Goal: Information Seeking & Learning: Learn about a topic

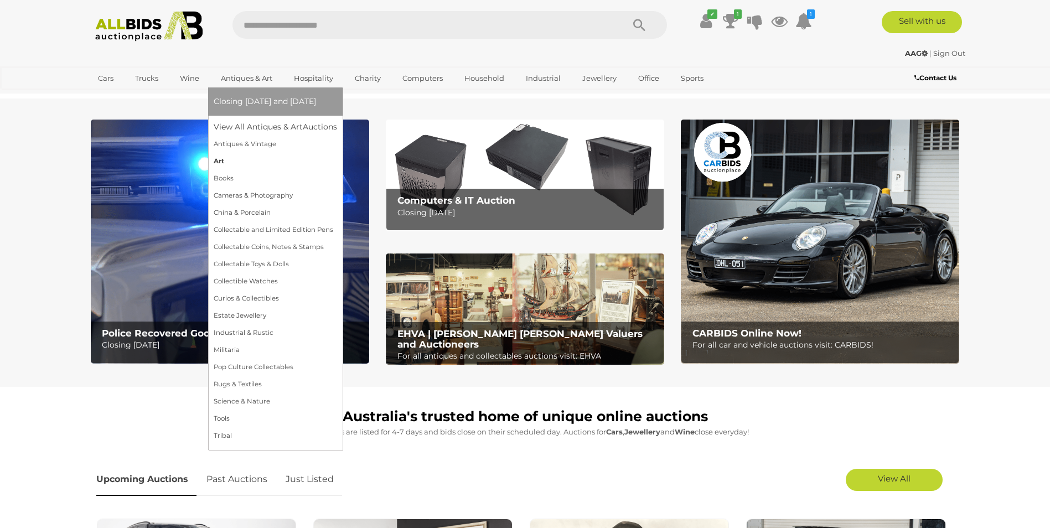
click at [218, 156] on link "Art" at bounding box center [275, 161] width 123 height 17
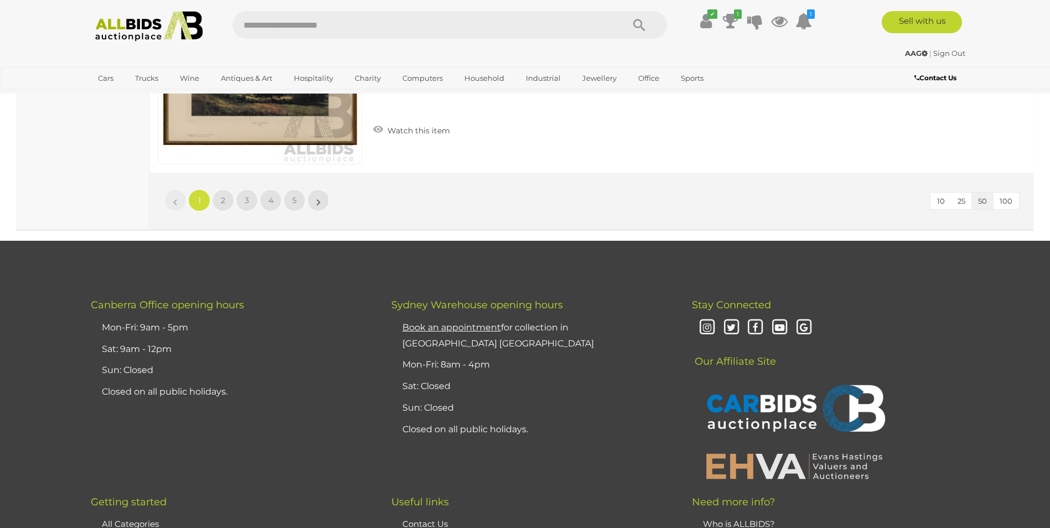
scroll to position [10723, 0]
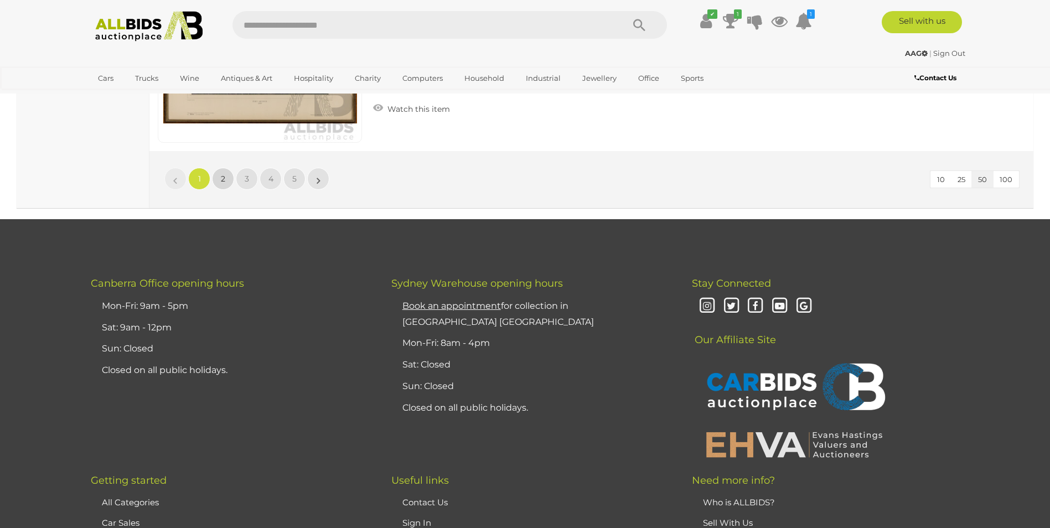
click at [220, 170] on link "2" at bounding box center [223, 179] width 22 height 22
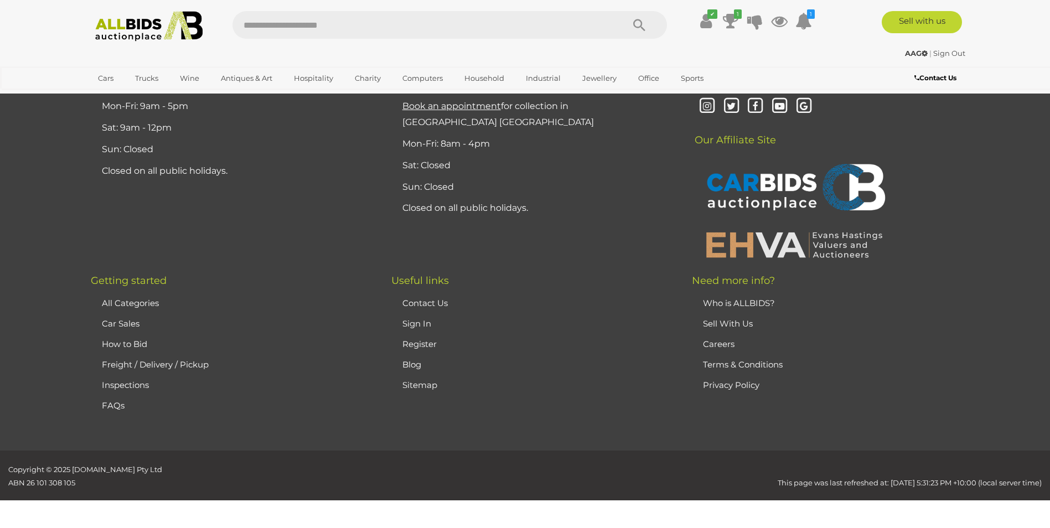
scroll to position [105, 0]
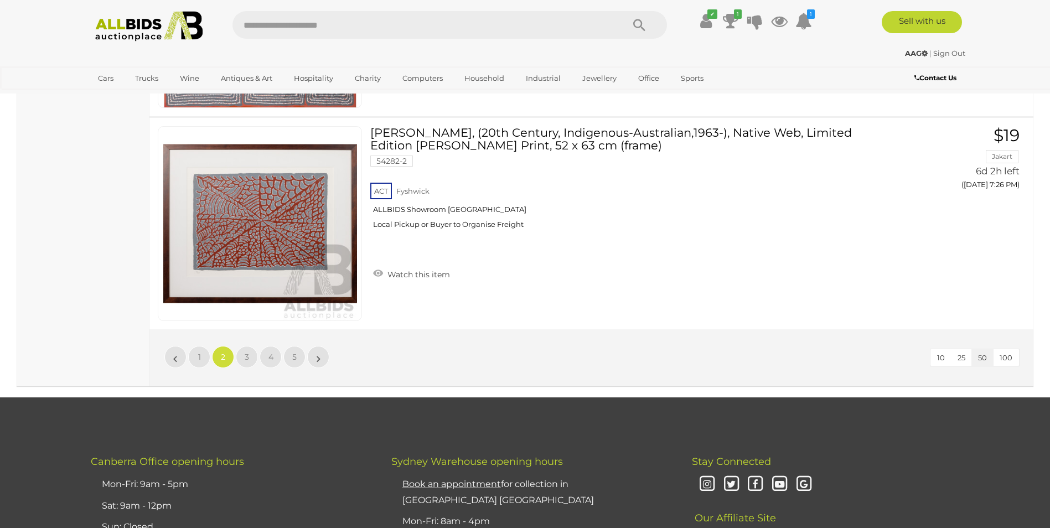
scroll to position [10569, 0]
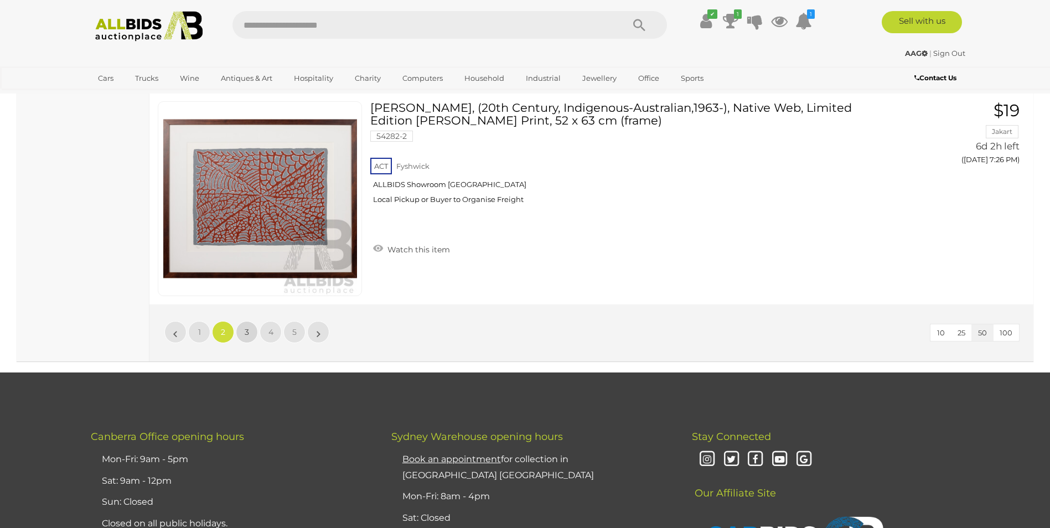
click at [245, 321] on link "3" at bounding box center [247, 332] width 22 height 22
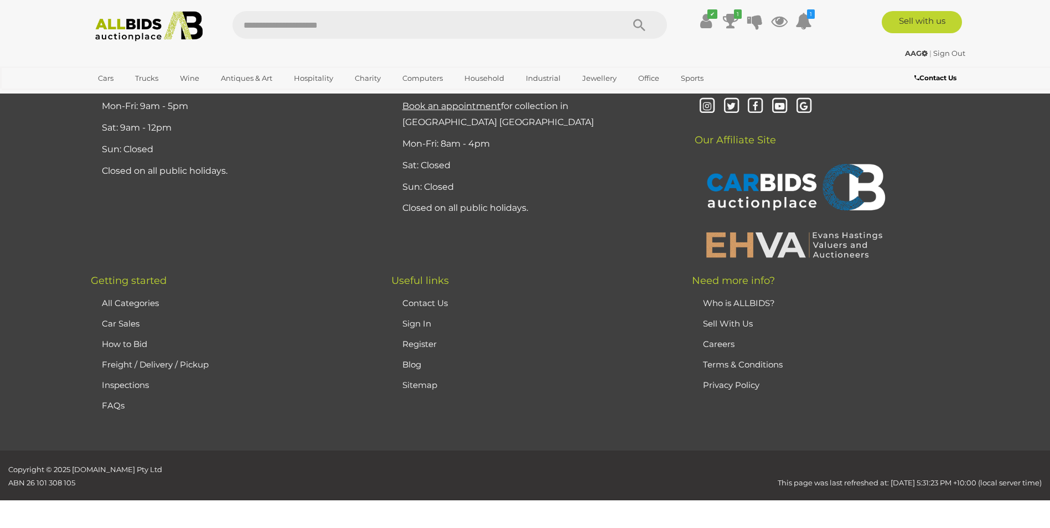
scroll to position [105, 0]
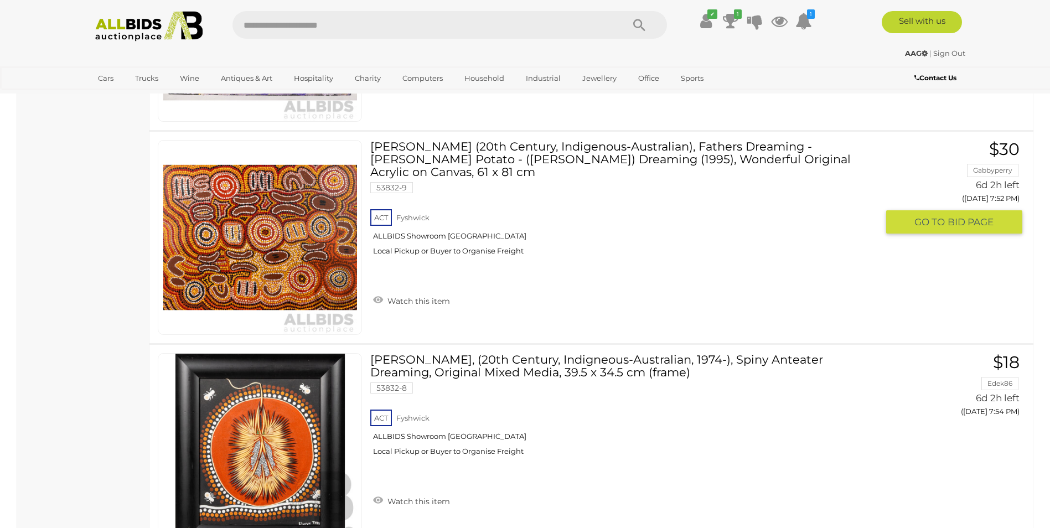
scroll to position [2560, 0]
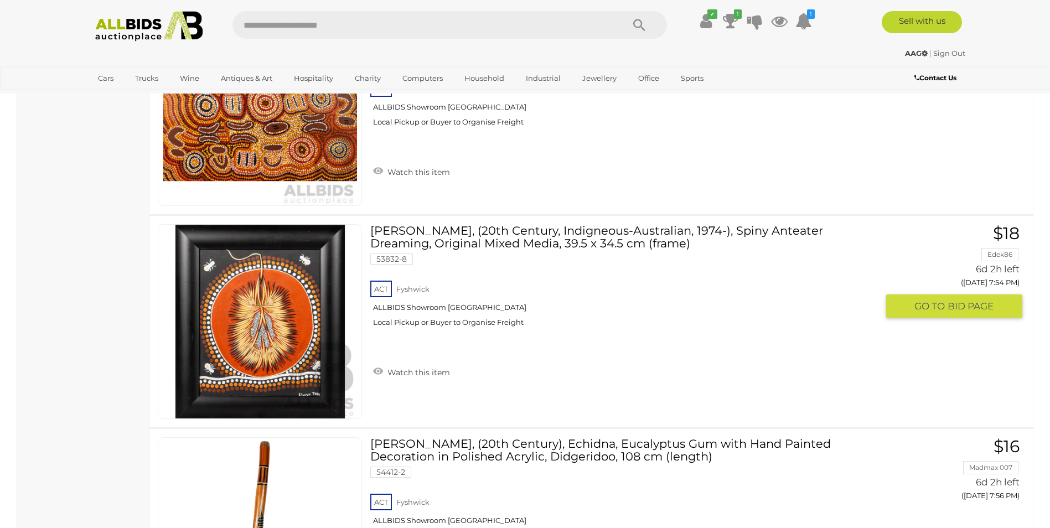
click at [275, 329] on img at bounding box center [260, 322] width 194 height 194
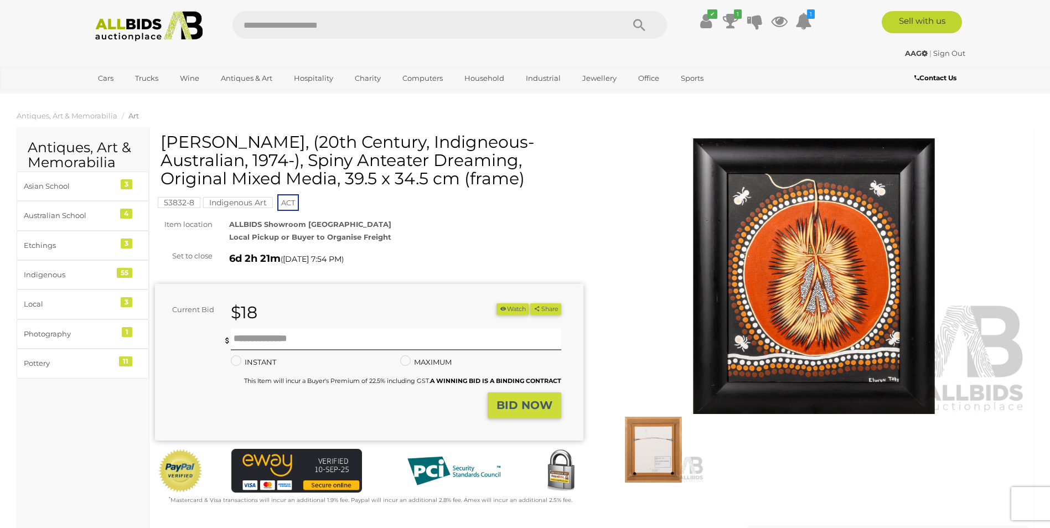
click at [858, 264] on img at bounding box center [814, 276] width 429 height 276
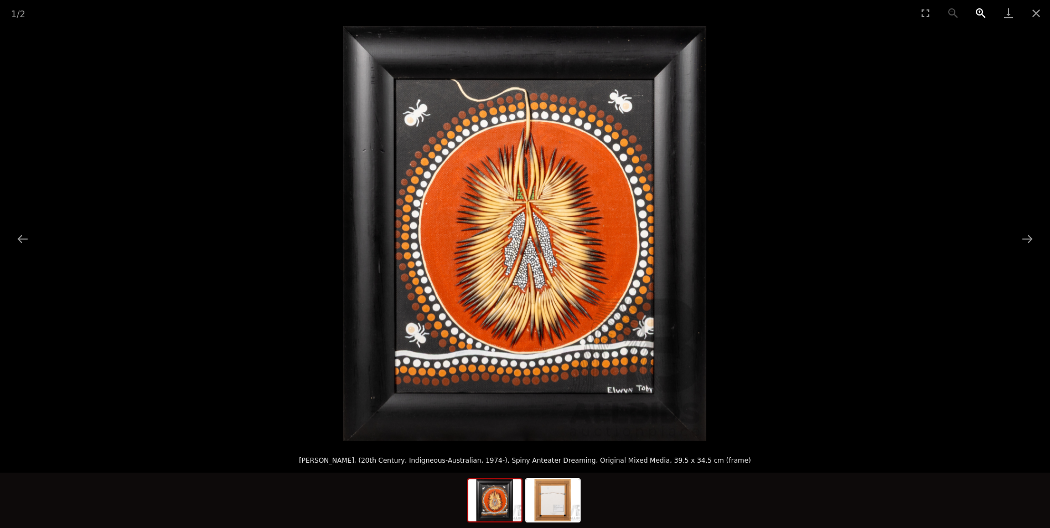
click at [979, 7] on button "Zoom in" at bounding box center [981, 13] width 28 height 26
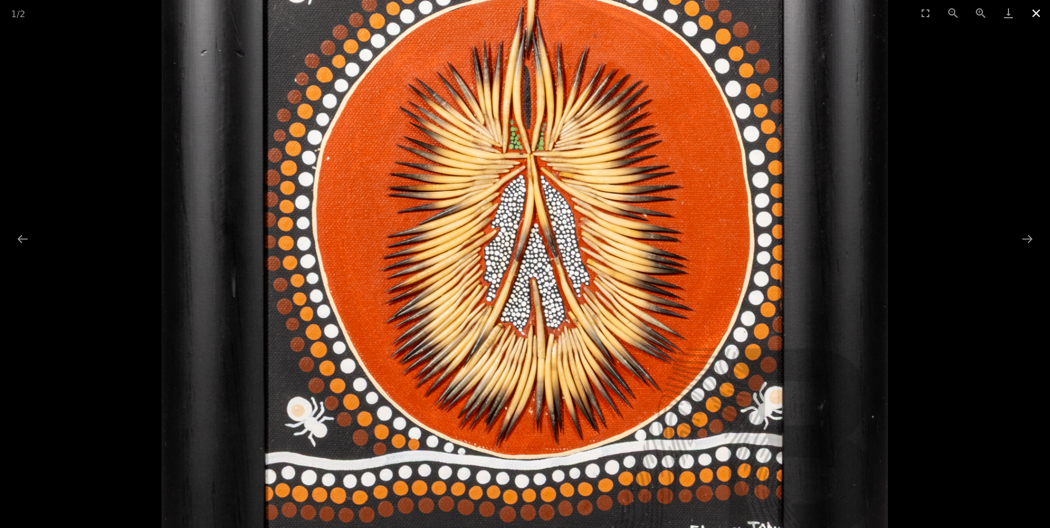
click at [1036, 10] on button "Close gallery" at bounding box center [1037, 13] width 28 height 26
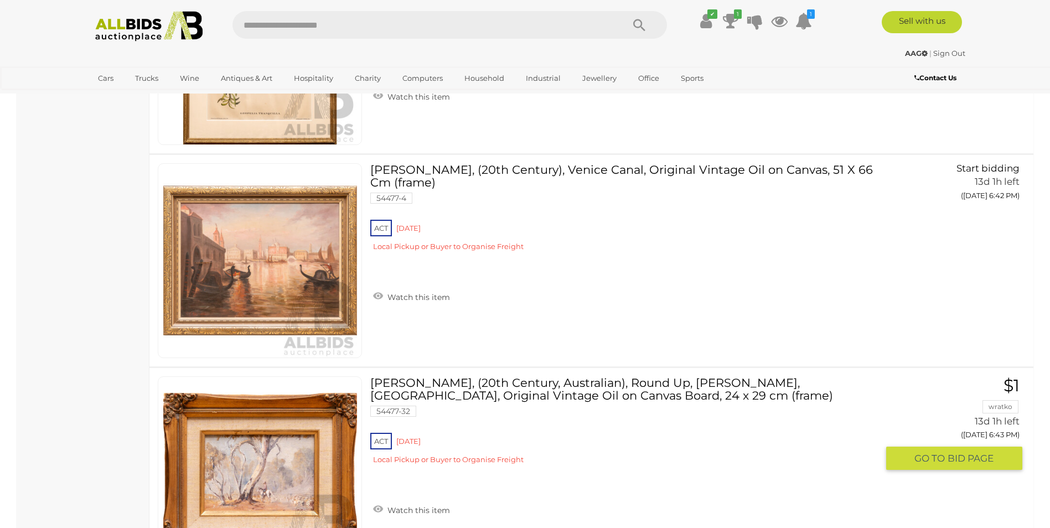
scroll to position [10210, 0]
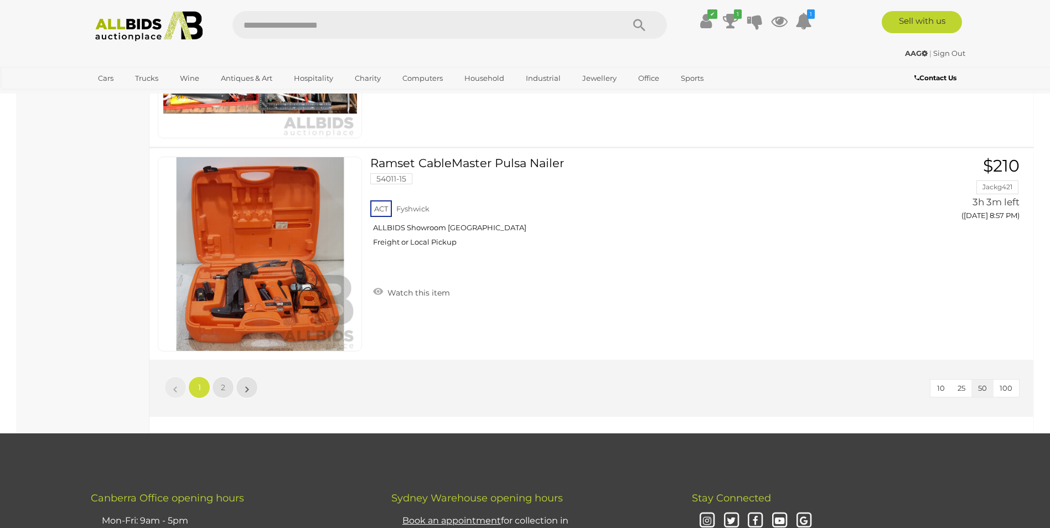
scroll to position [10464, 0]
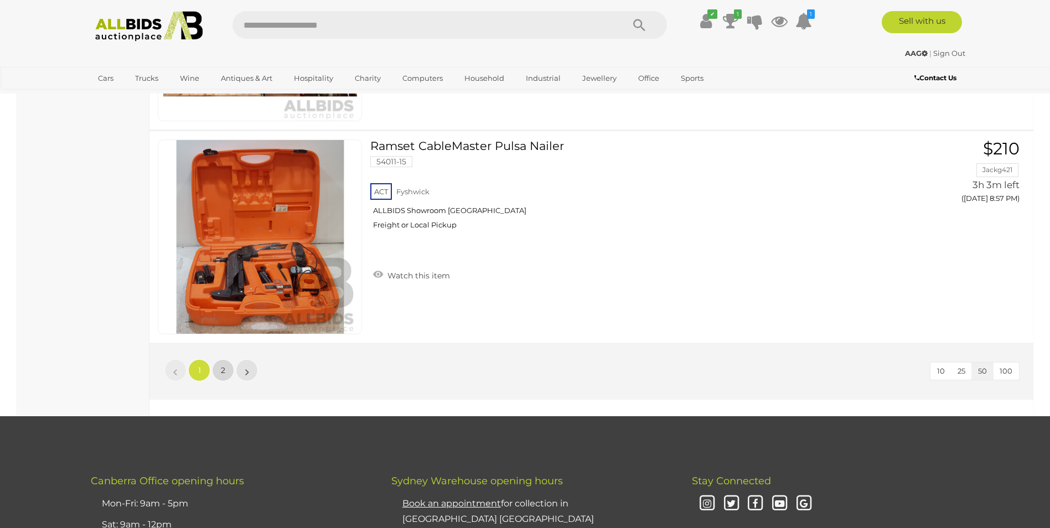
click at [219, 365] on link "2" at bounding box center [223, 370] width 22 height 22
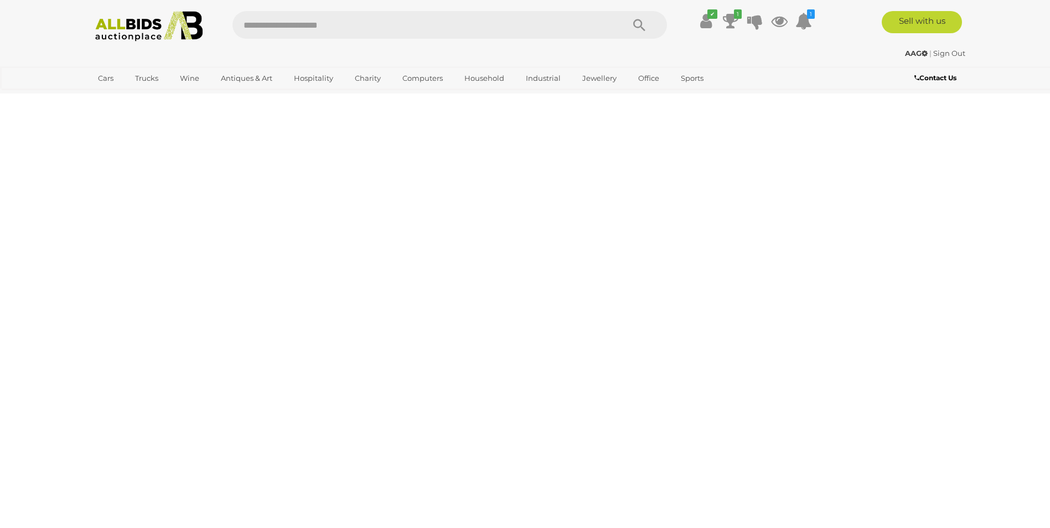
scroll to position [38, 0]
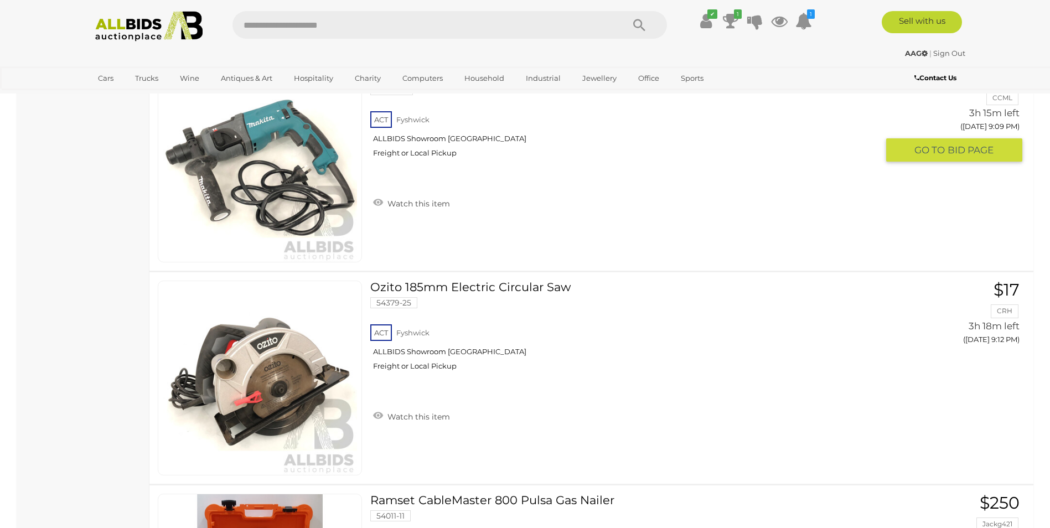
scroll to position [942, 0]
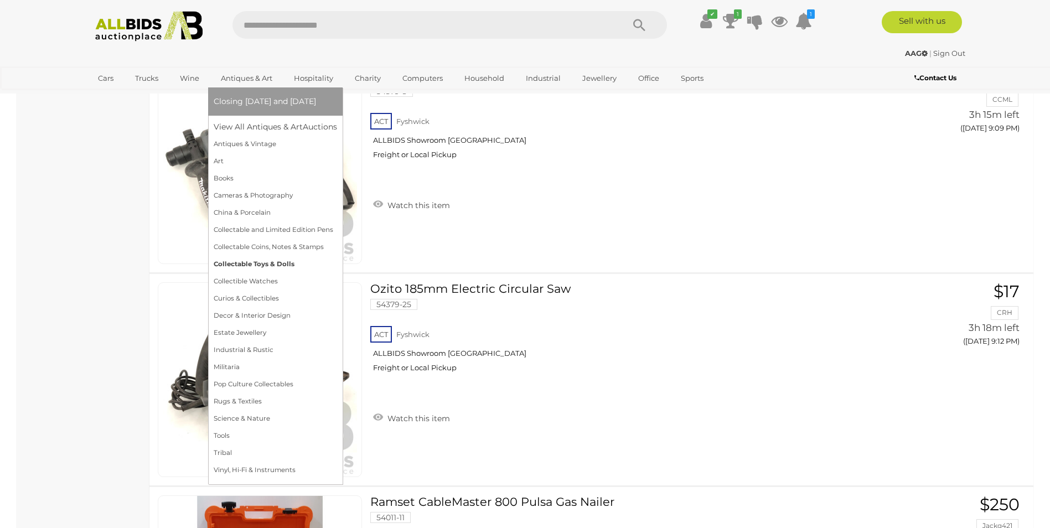
click at [254, 260] on link "Collectable Toys & Dolls" at bounding box center [275, 264] width 123 height 17
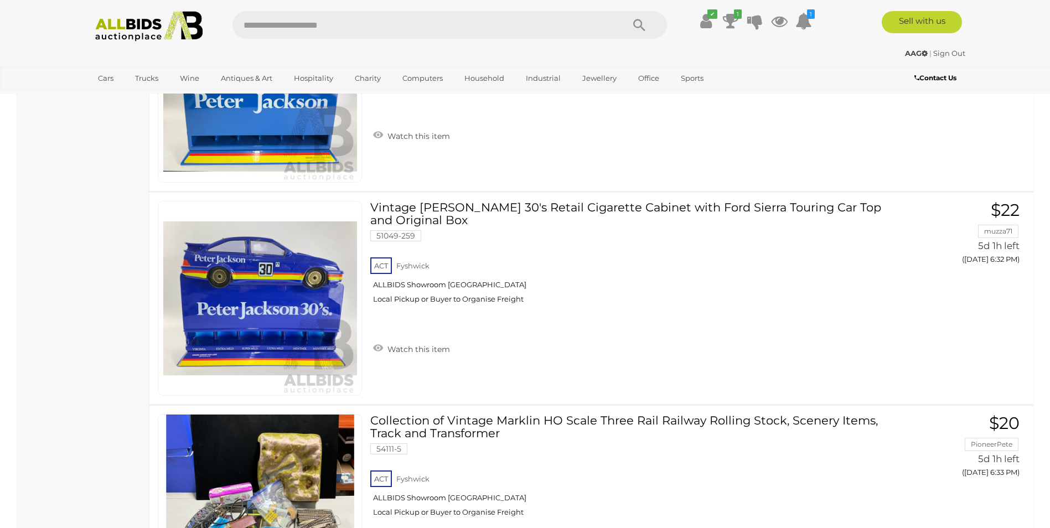
scroll to position [1809, 0]
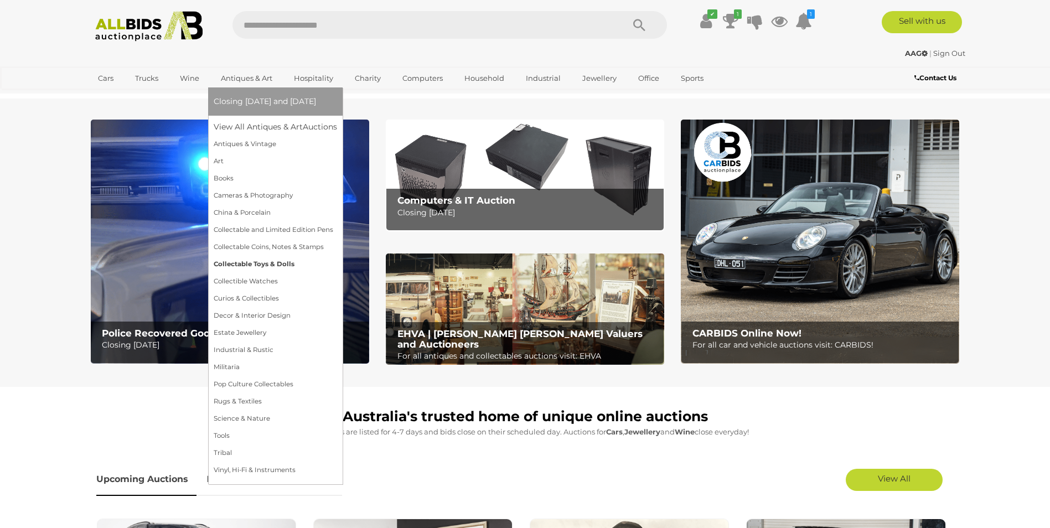
click at [261, 260] on link "Collectable Toys & Dolls" at bounding box center [275, 264] width 123 height 17
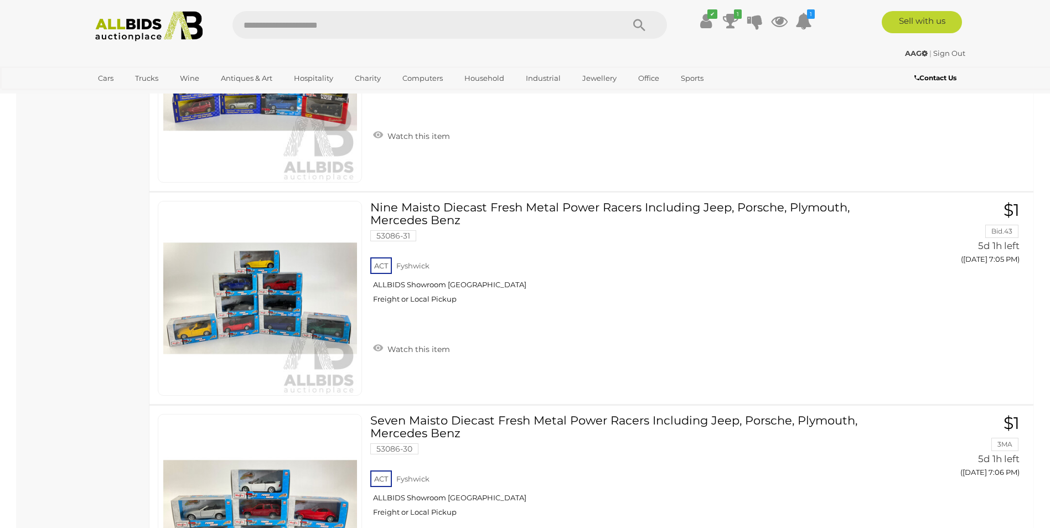
scroll to position [10335, 0]
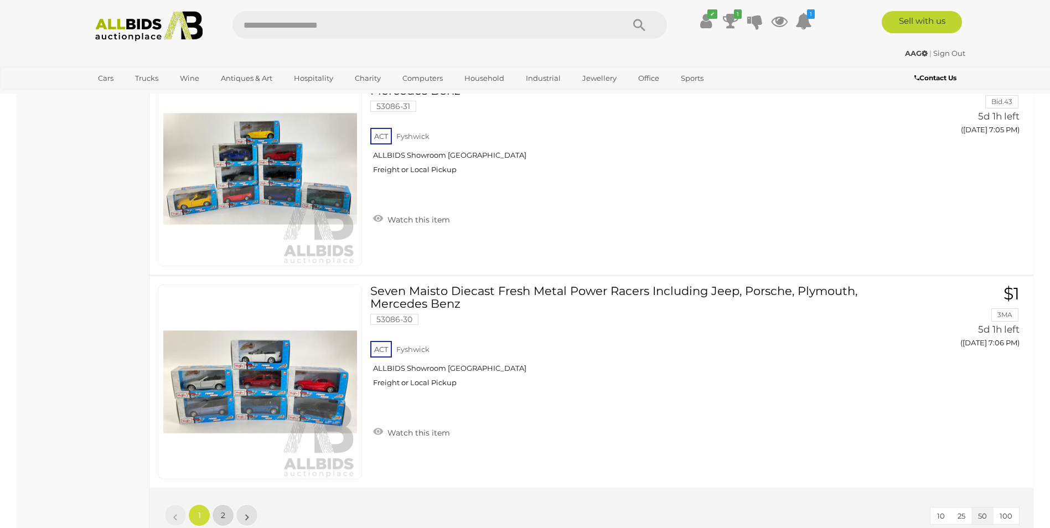
click at [221, 508] on link "2" at bounding box center [223, 515] width 22 height 22
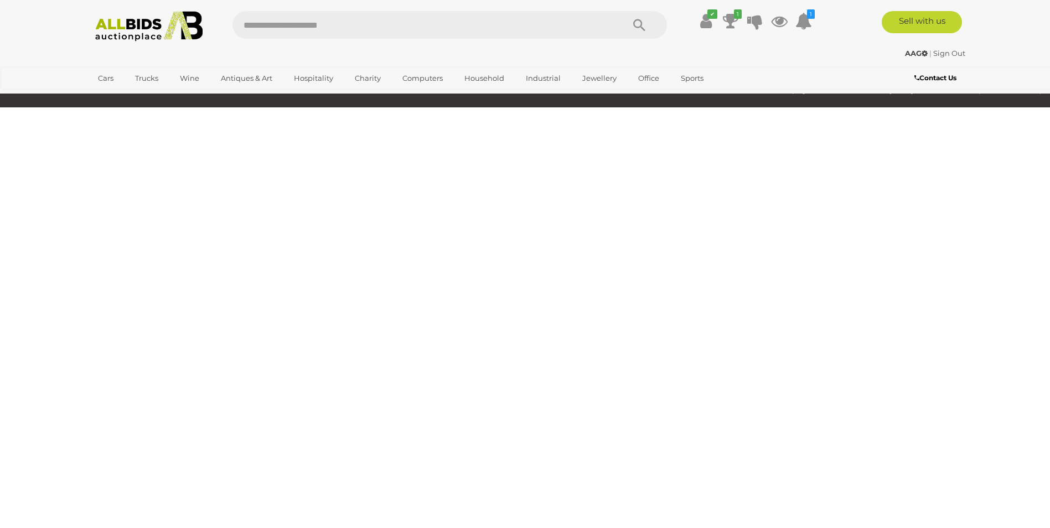
scroll to position [54, 0]
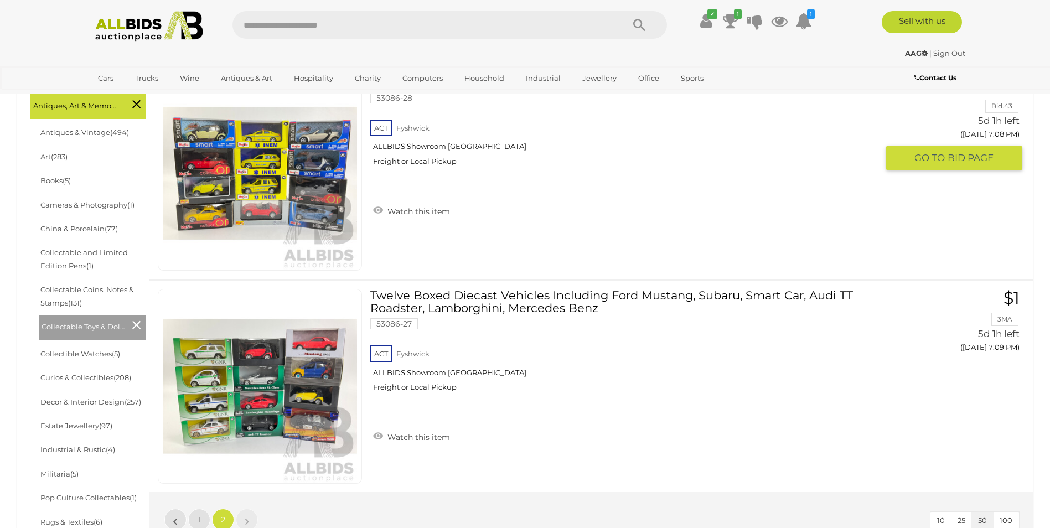
scroll to position [442, 0]
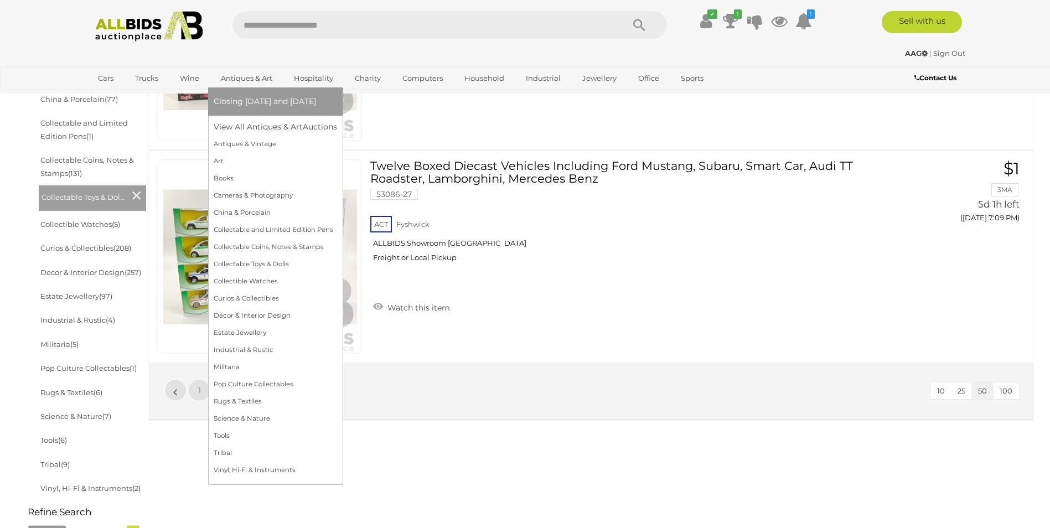
click at [277, 97] on span "Closing [DATE] and [DATE]" at bounding box center [265, 101] width 102 height 10
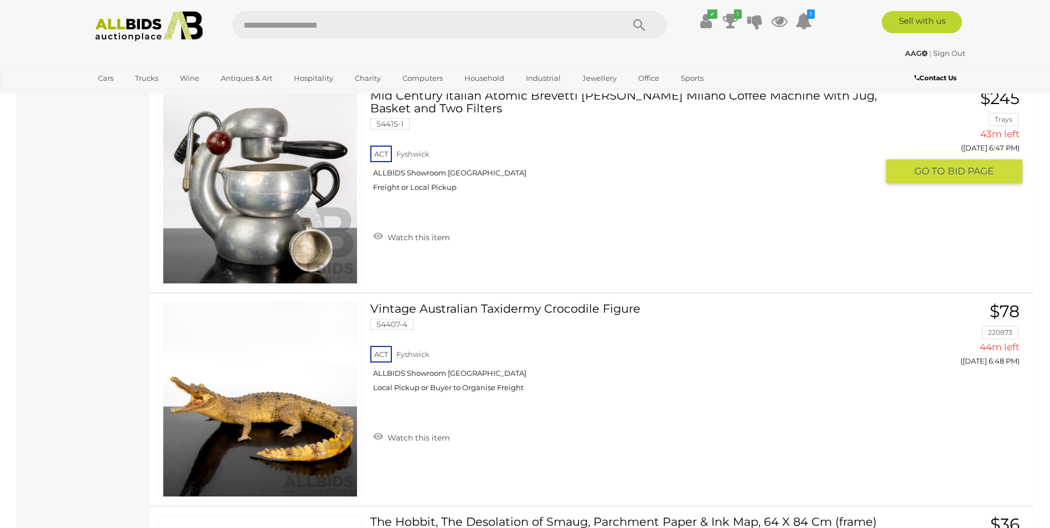
scroll to position [7364, 0]
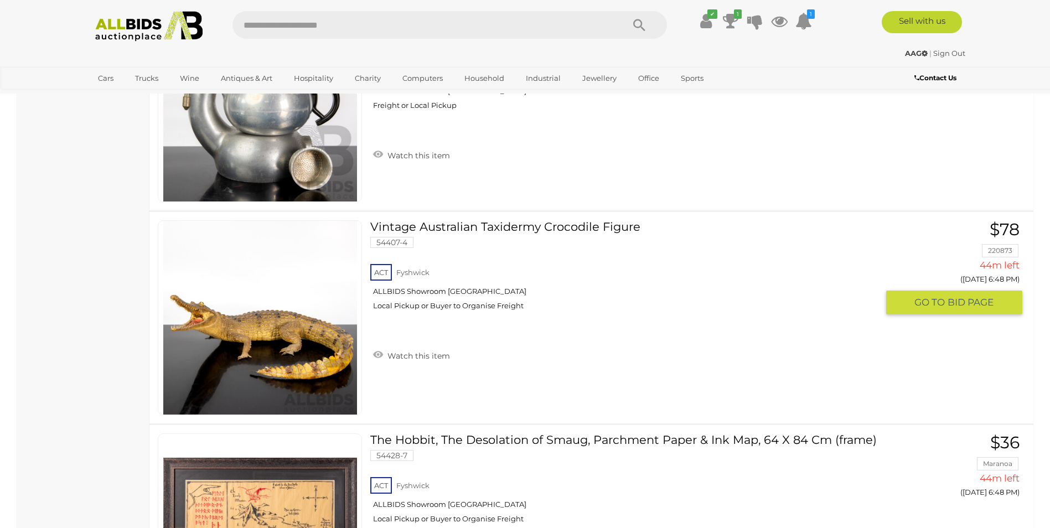
click at [276, 327] on img at bounding box center [260, 318] width 194 height 194
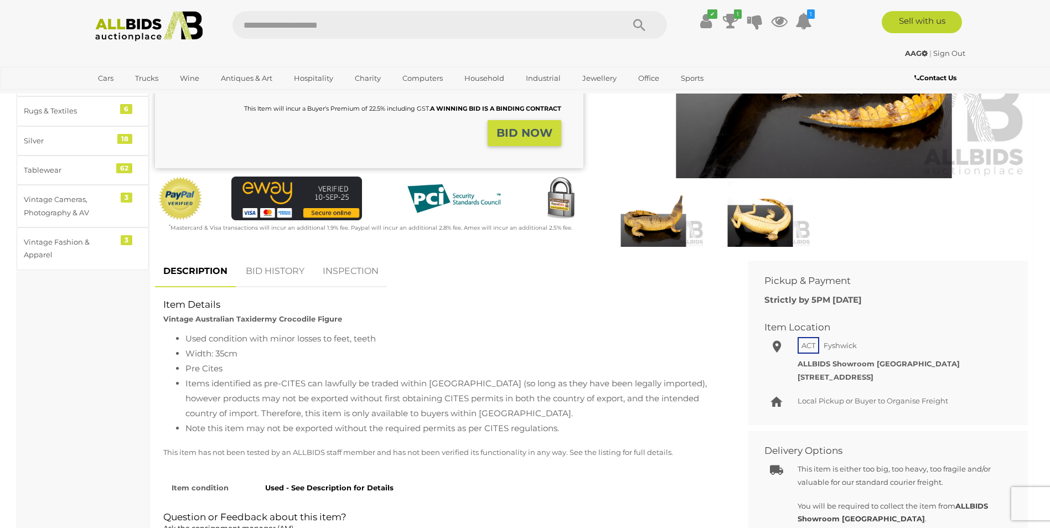
scroll to position [259, 0]
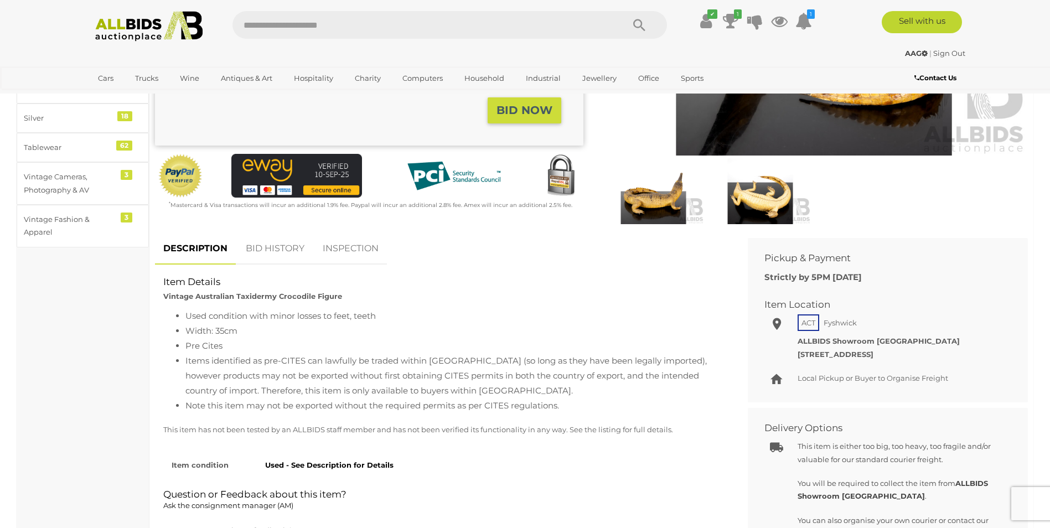
click at [270, 243] on link "BID HISTORY" at bounding box center [275, 249] width 75 height 33
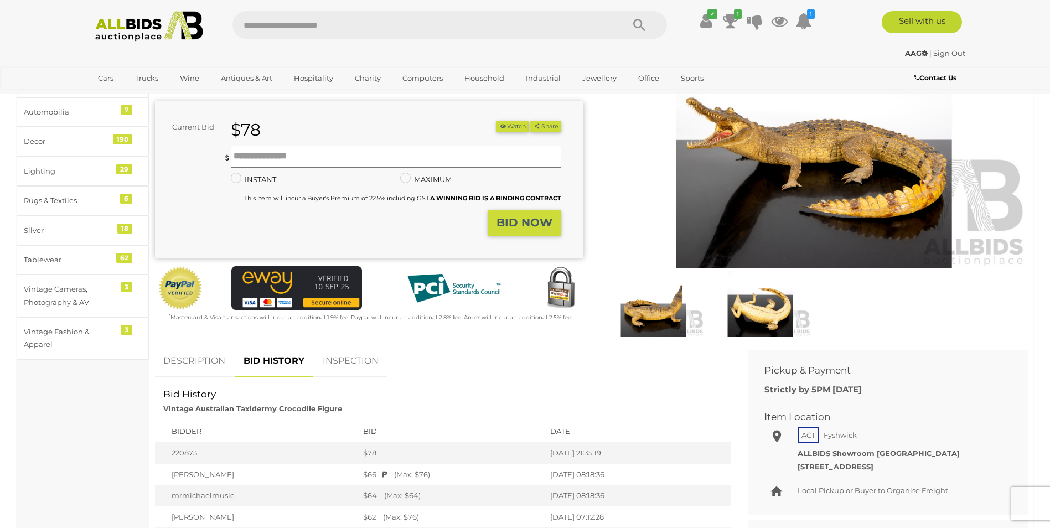
scroll to position [0, 0]
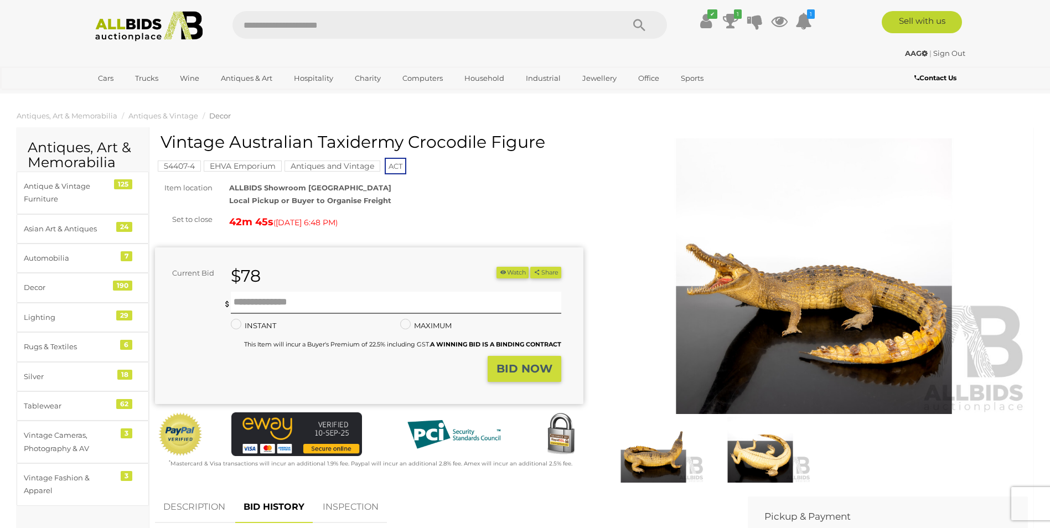
click at [763, 360] on img at bounding box center [814, 276] width 429 height 276
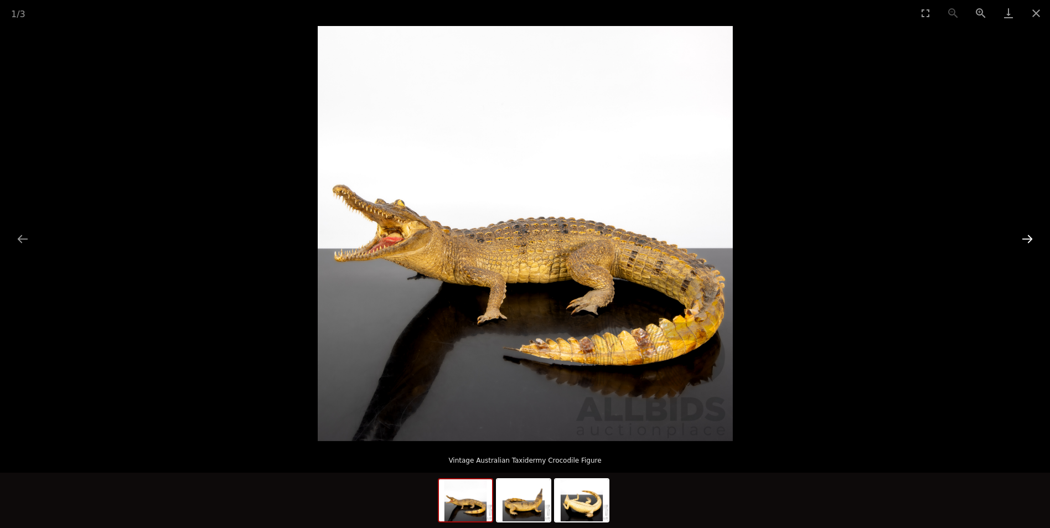
click at [1021, 235] on button "Next slide" at bounding box center [1027, 239] width 23 height 22
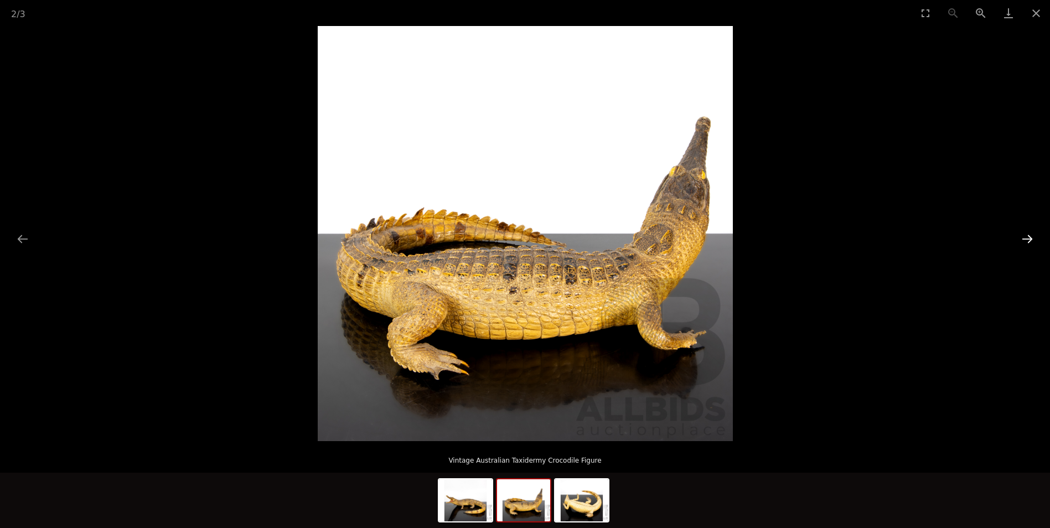
click at [1021, 235] on button "Next slide" at bounding box center [1027, 239] width 23 height 22
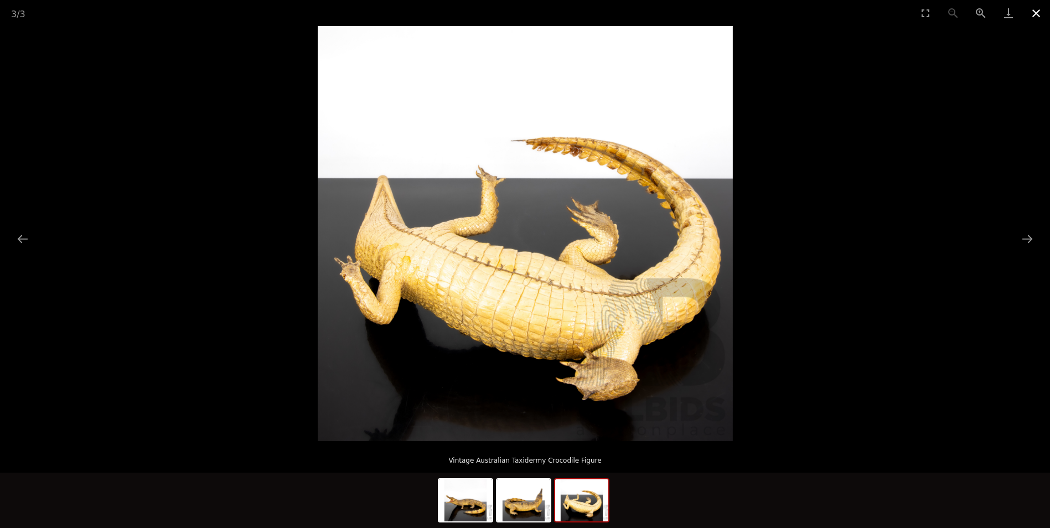
click at [1035, 7] on button "Close gallery" at bounding box center [1037, 13] width 28 height 26
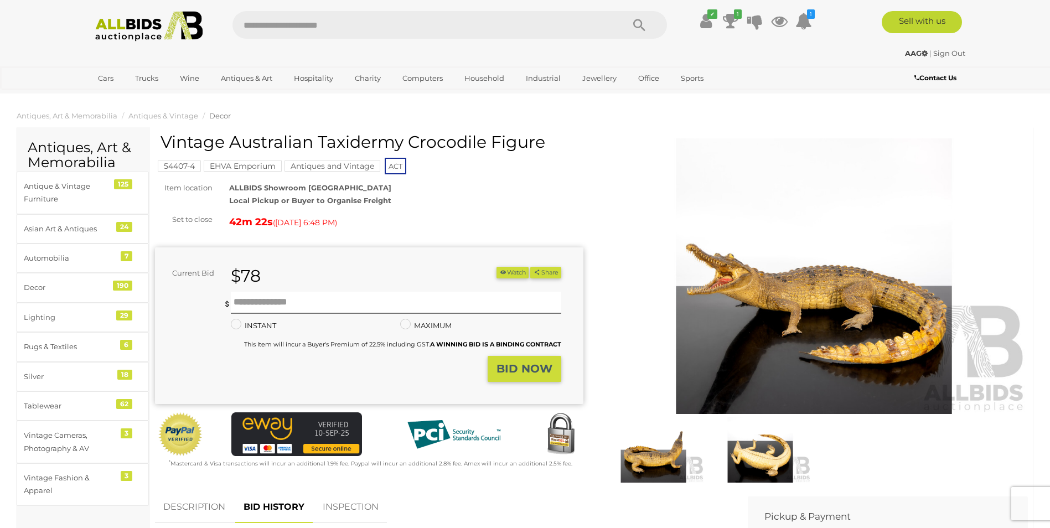
scroll to position [129, 0]
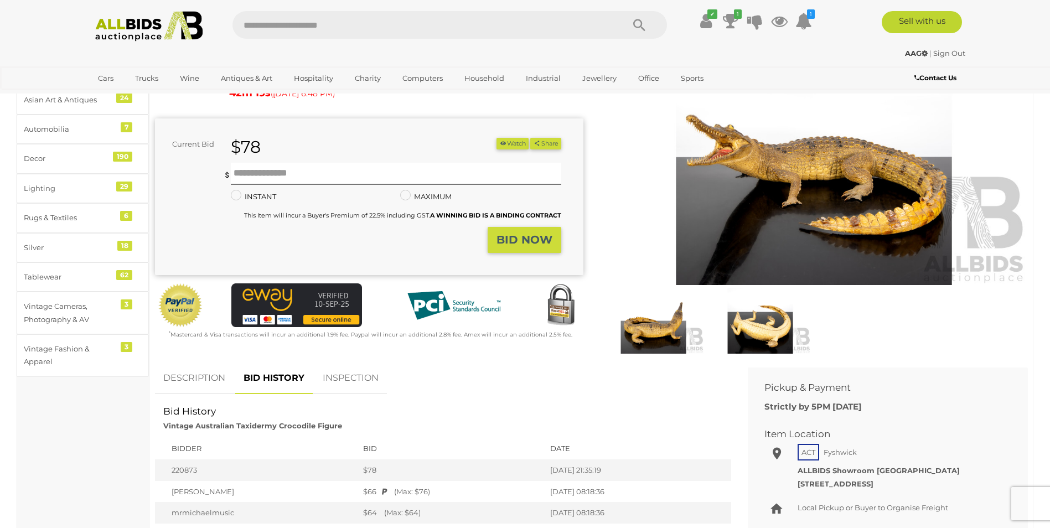
click at [181, 370] on link "DESCRIPTION" at bounding box center [194, 378] width 79 height 33
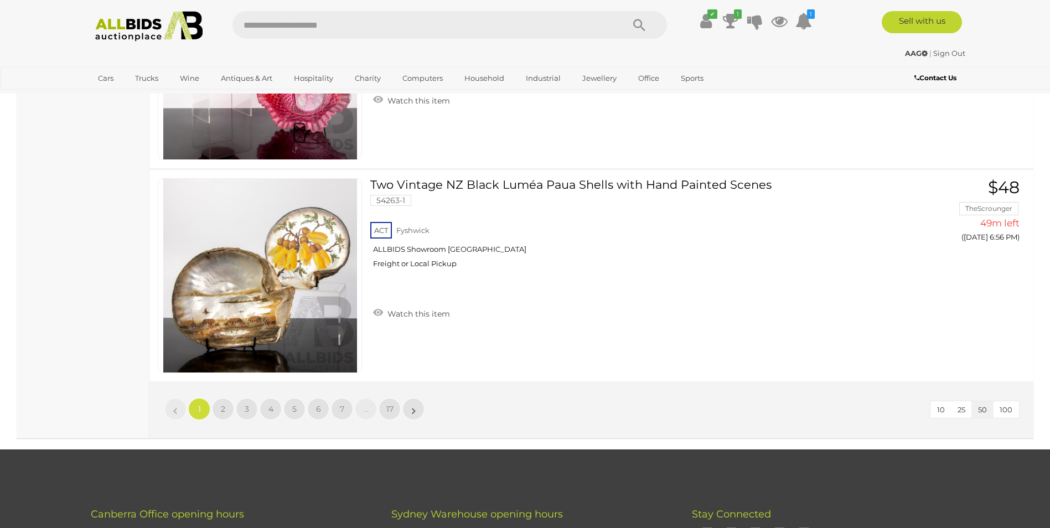
scroll to position [10618, 0]
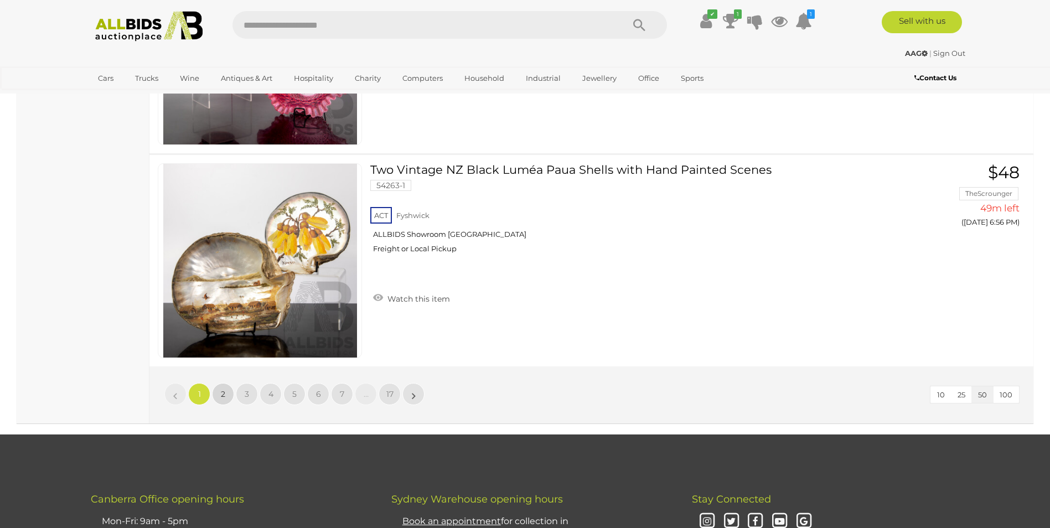
click at [221, 389] on span "2" at bounding box center [223, 394] width 4 height 10
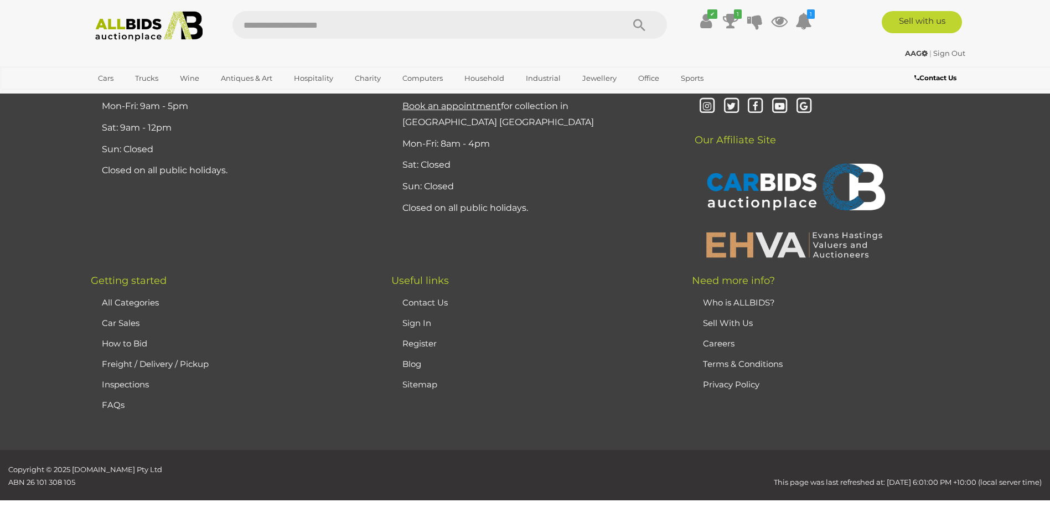
scroll to position [216, 0]
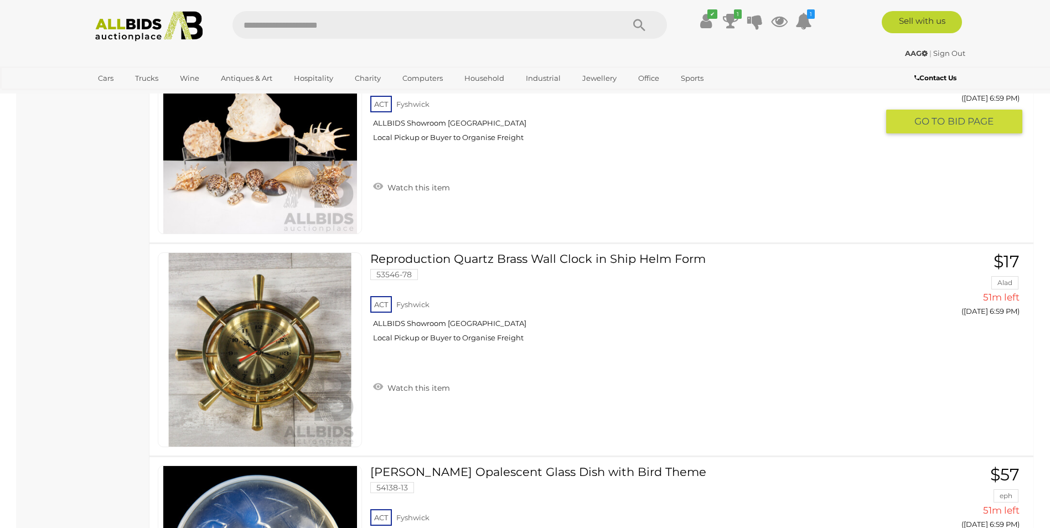
scroll to position [2025, 0]
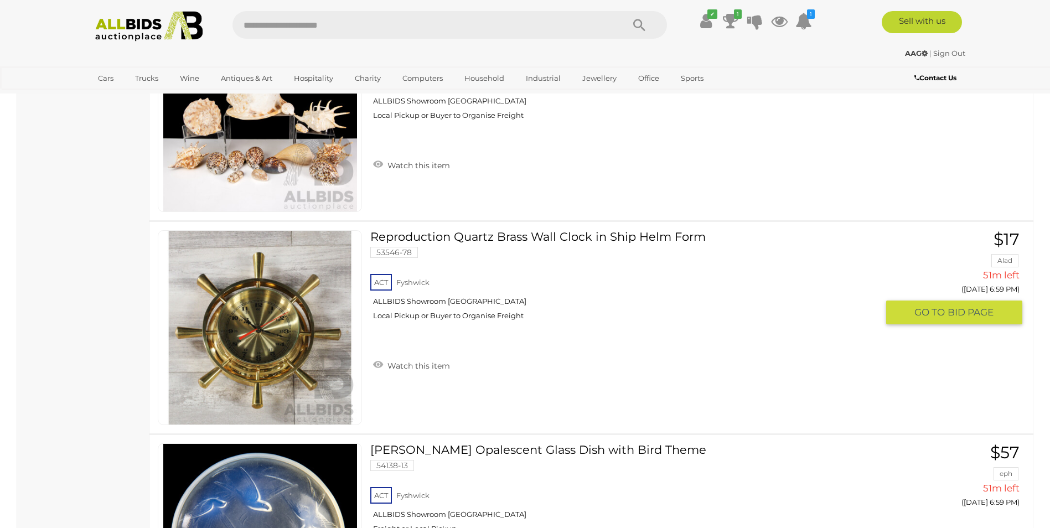
click at [216, 315] on link at bounding box center [260, 327] width 204 height 195
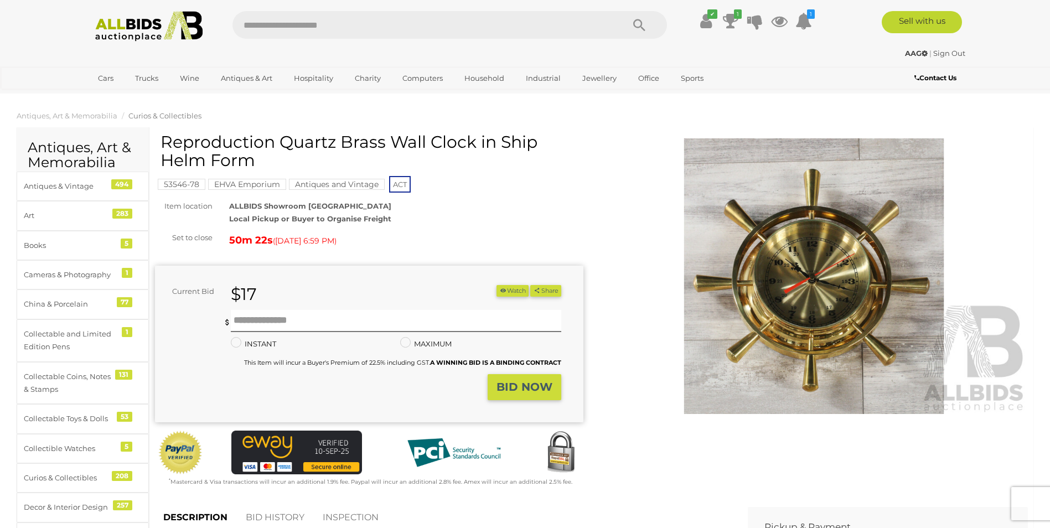
click at [811, 271] on img at bounding box center [814, 276] width 429 height 276
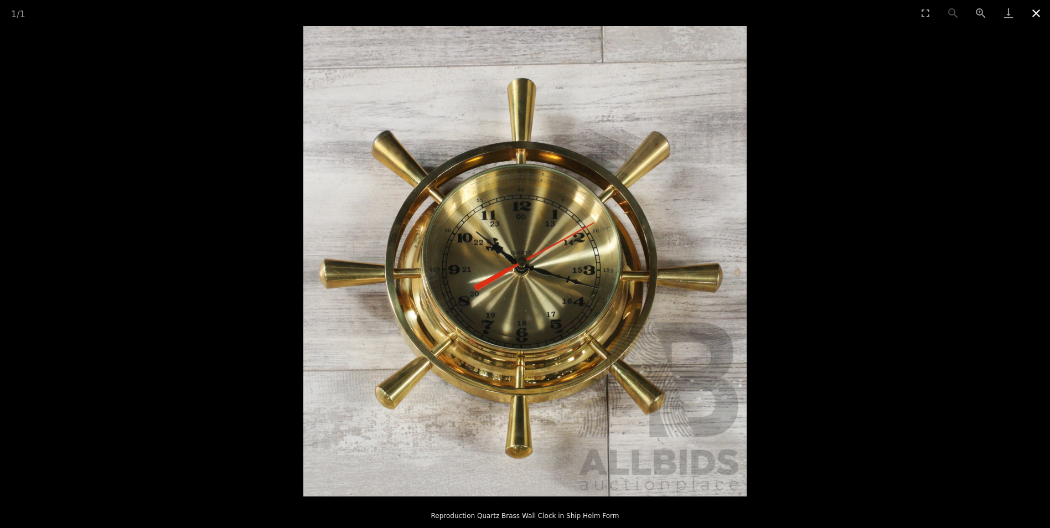
click at [1033, 9] on button "Close gallery" at bounding box center [1037, 13] width 28 height 26
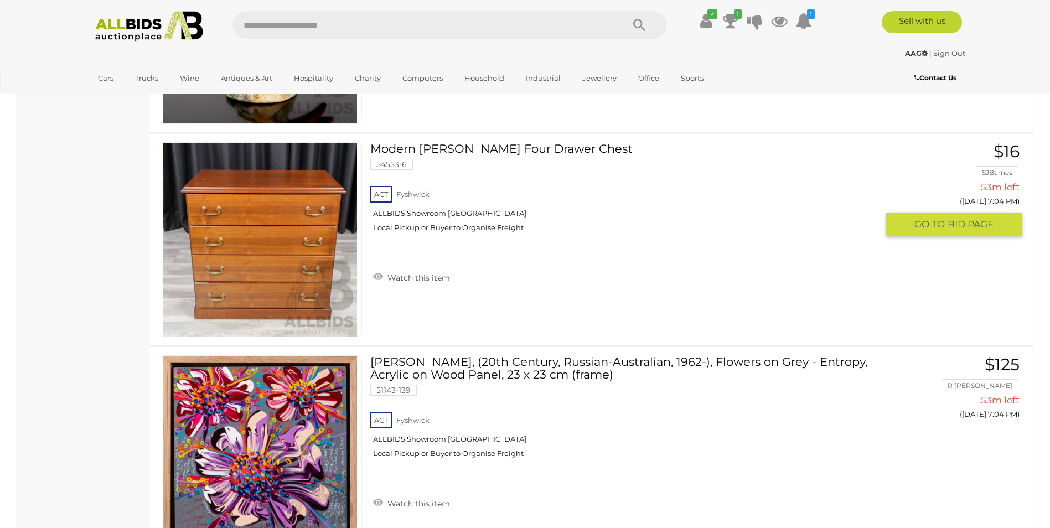
scroll to position [5548, 0]
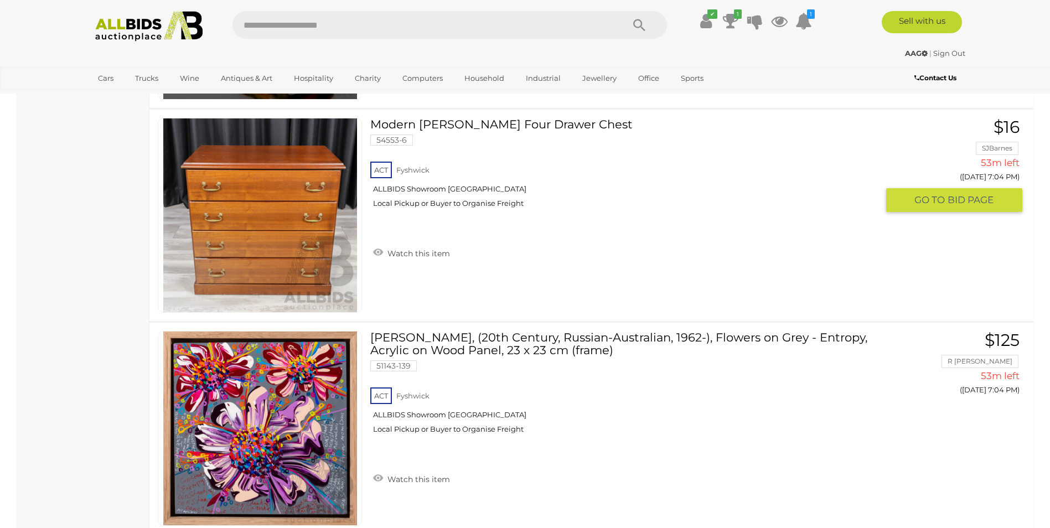
click at [269, 205] on link at bounding box center [260, 215] width 204 height 195
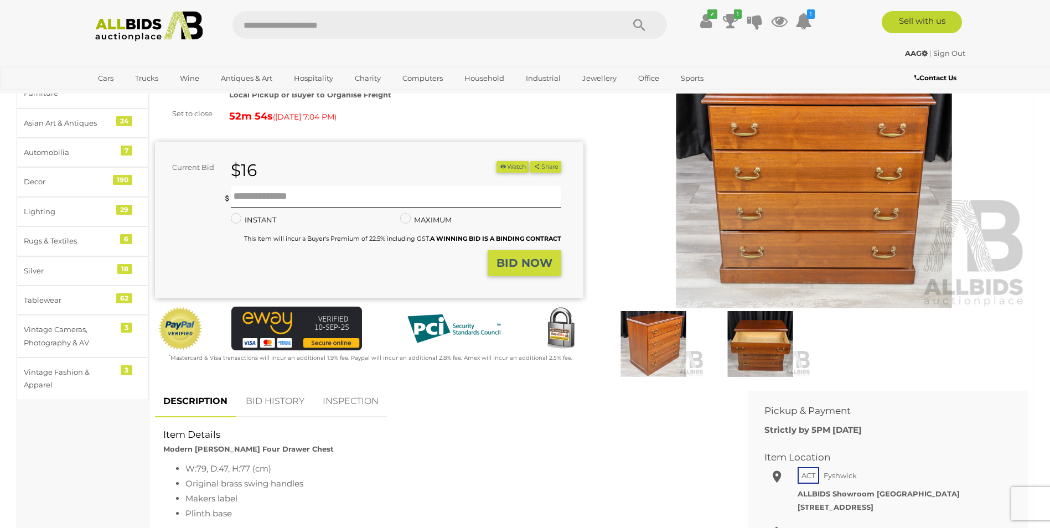
scroll to position [129, 0]
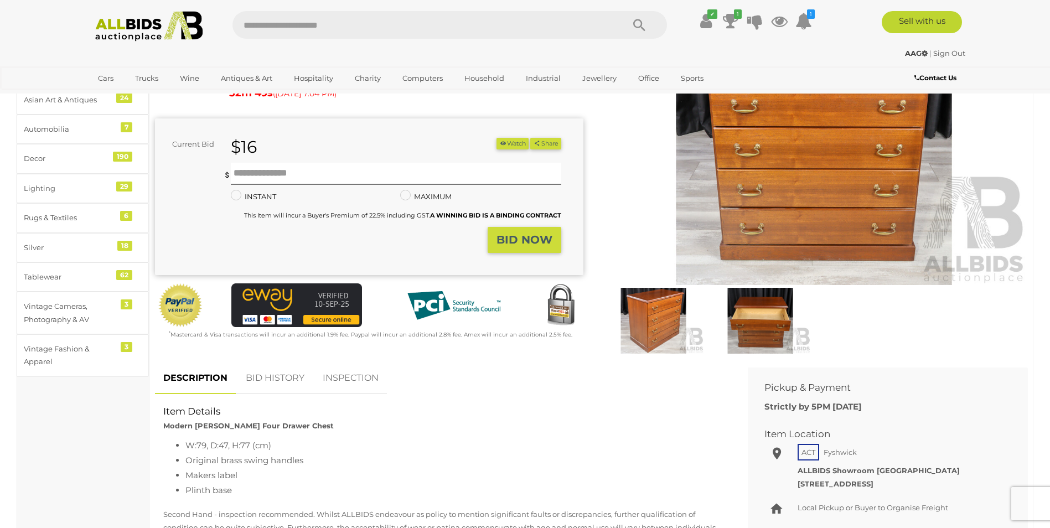
click at [837, 193] on img at bounding box center [814, 147] width 429 height 276
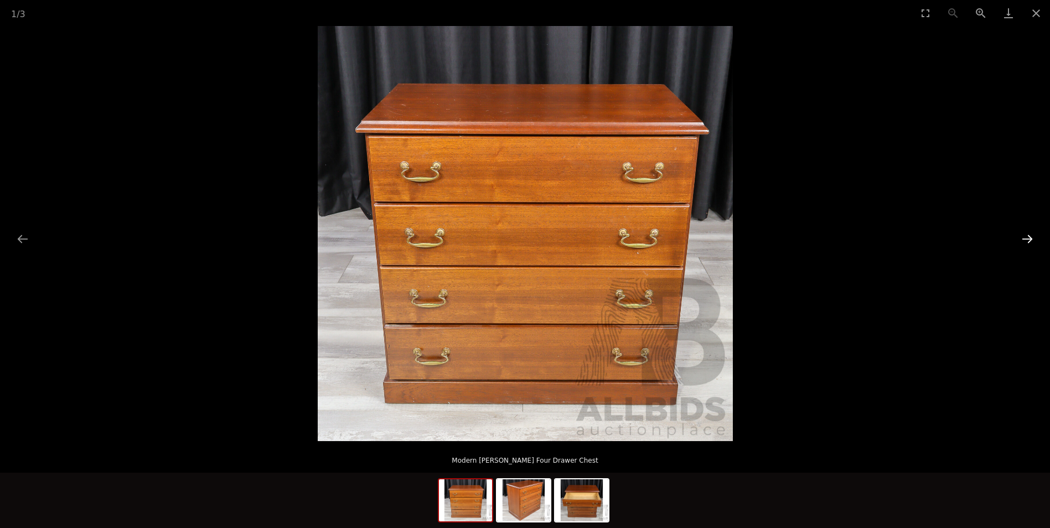
click at [1025, 231] on button "Next slide" at bounding box center [1027, 239] width 23 height 22
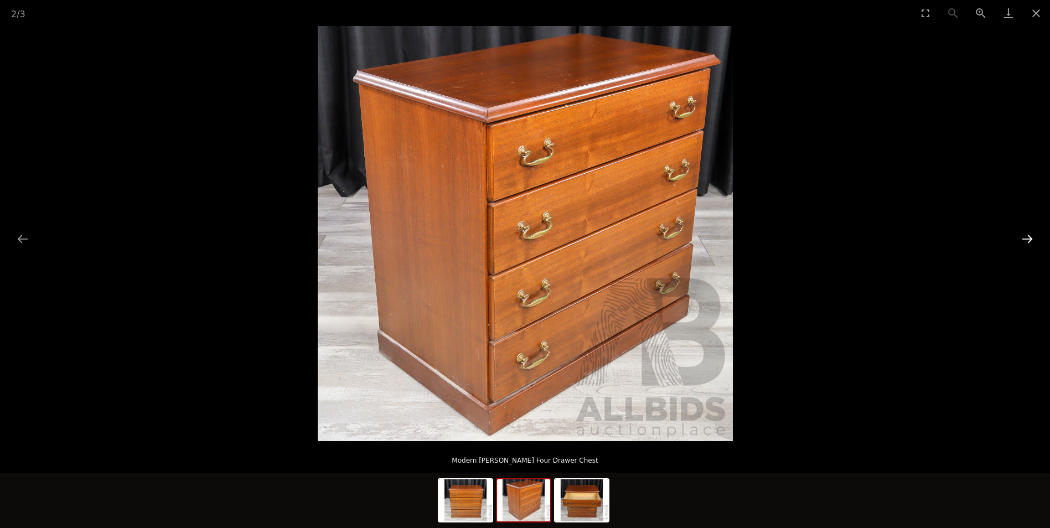
click at [1025, 231] on button "Next slide" at bounding box center [1027, 239] width 23 height 22
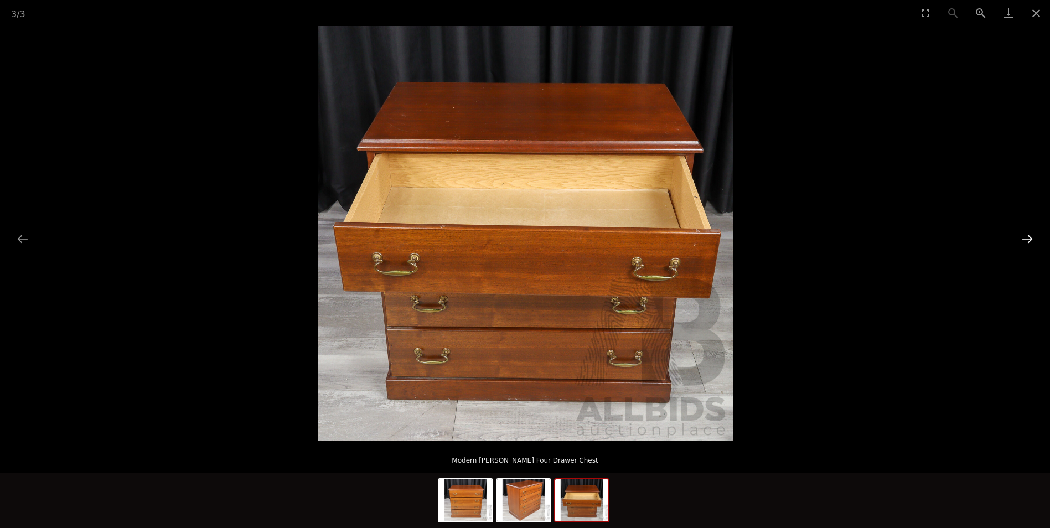
click at [1025, 231] on button "Next slide" at bounding box center [1027, 239] width 23 height 22
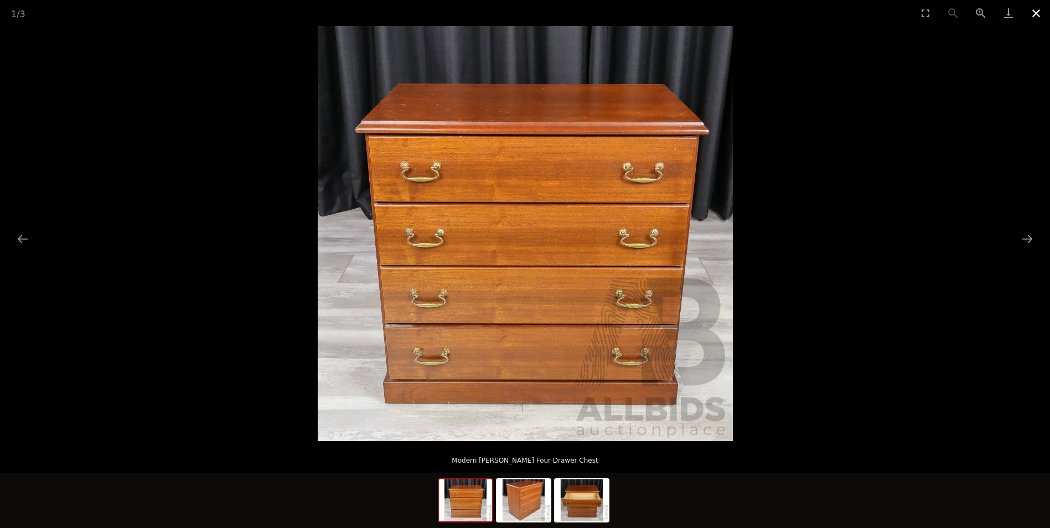
click at [1032, 8] on button "Close gallery" at bounding box center [1037, 13] width 28 height 26
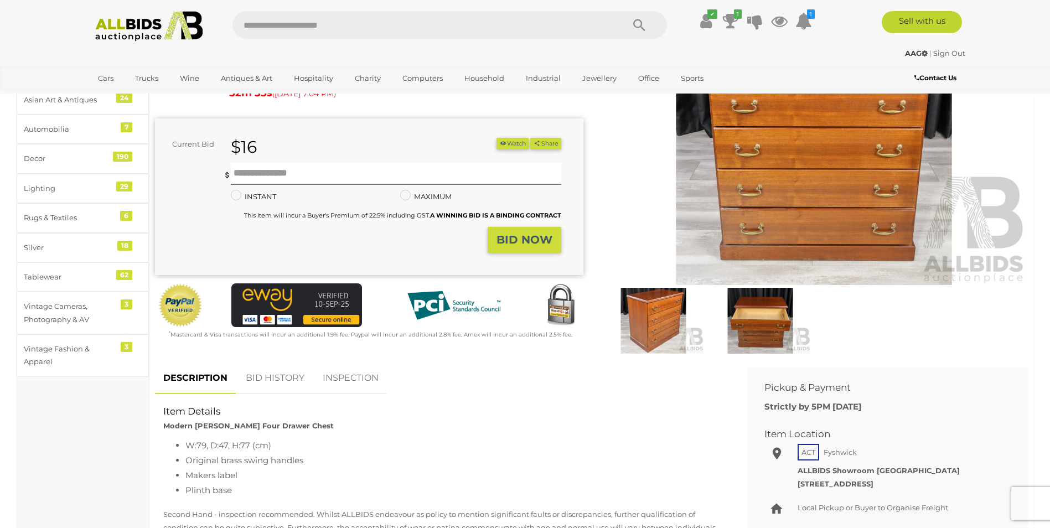
scroll to position [259, 0]
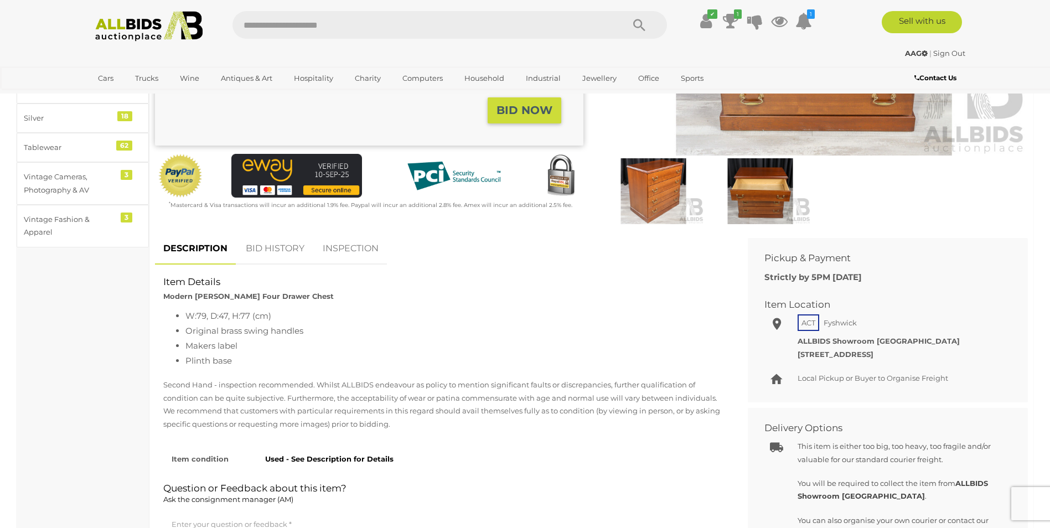
click at [274, 241] on link "BID HISTORY" at bounding box center [275, 249] width 75 height 33
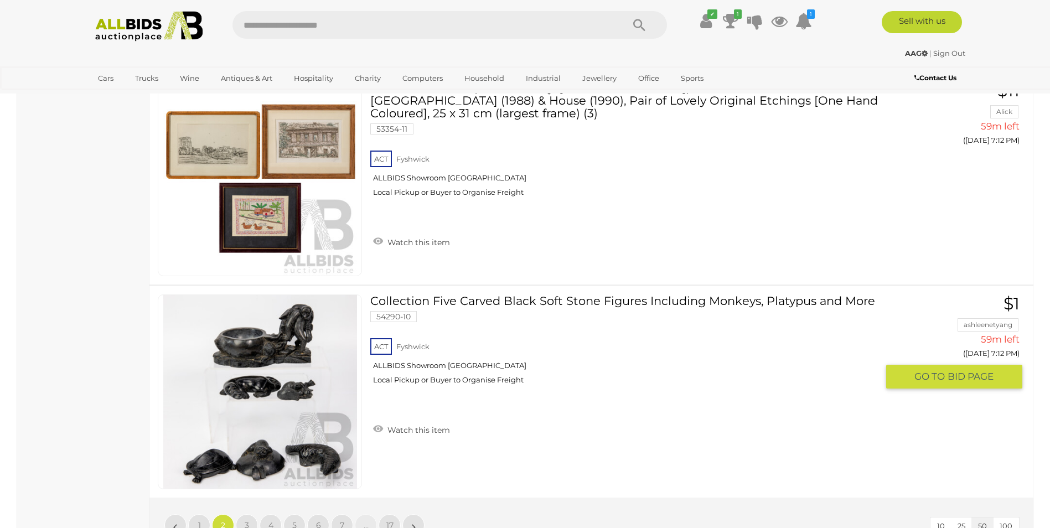
scroll to position [10508, 0]
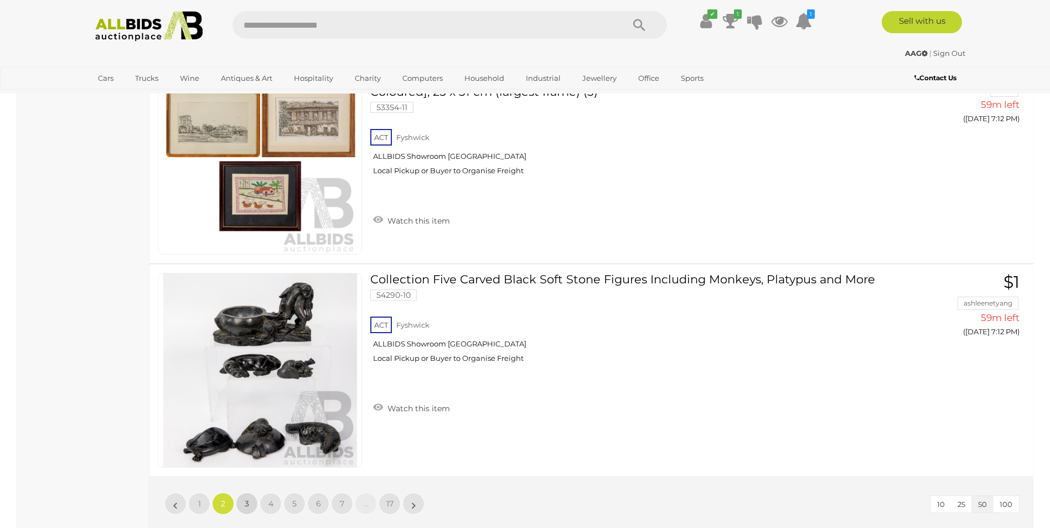
click at [246, 501] on span "3" at bounding box center [247, 504] width 4 height 10
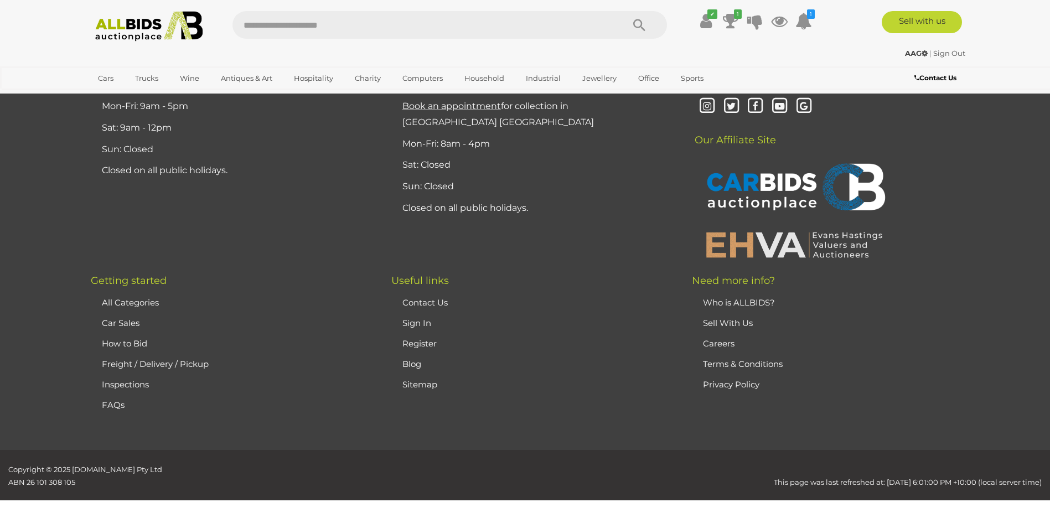
scroll to position [216, 0]
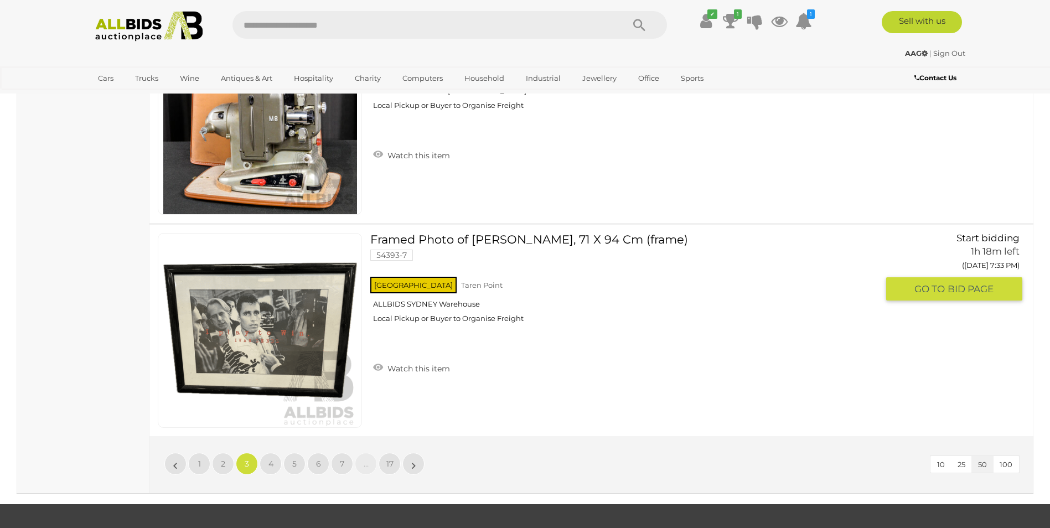
scroll to position [10550, 0]
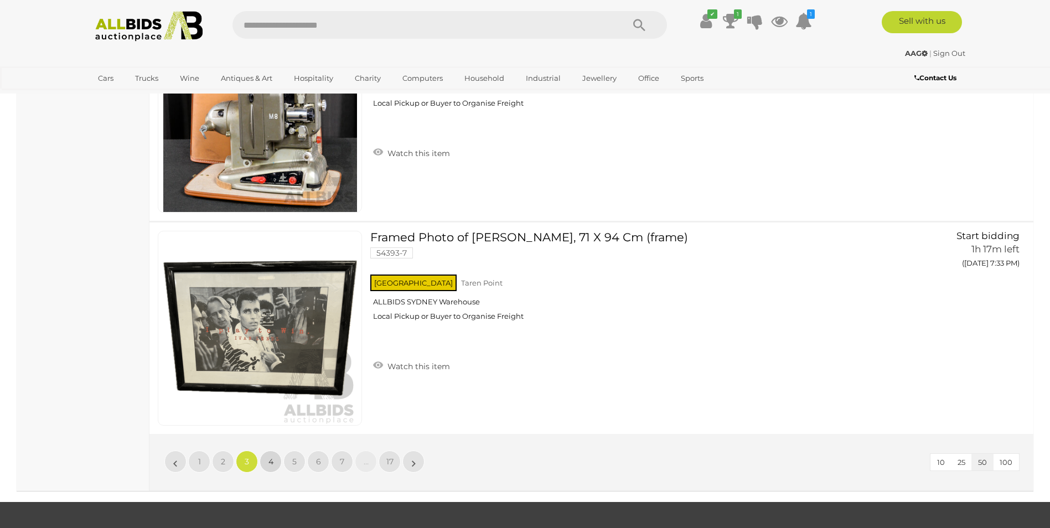
click at [269, 457] on span "4" at bounding box center [271, 462] width 5 height 10
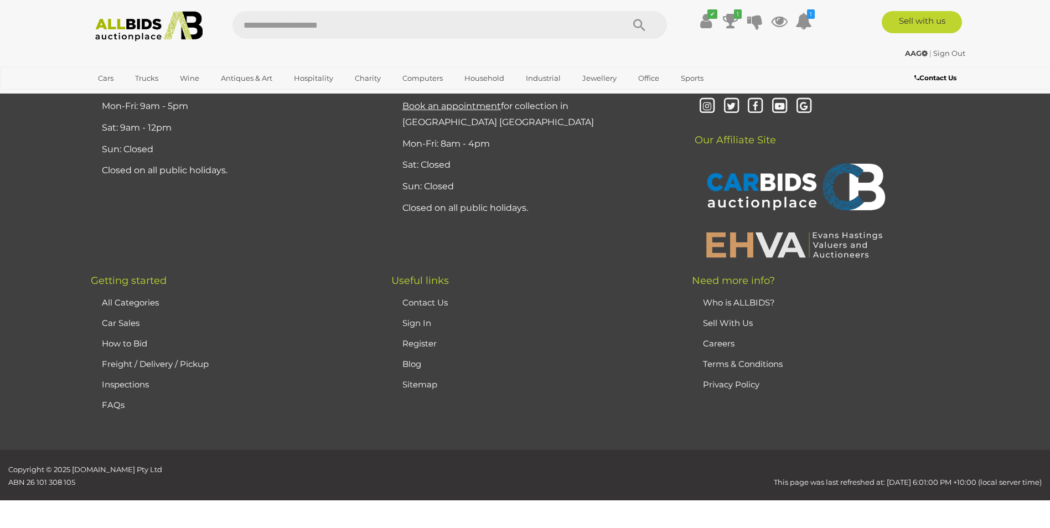
scroll to position [216, 0]
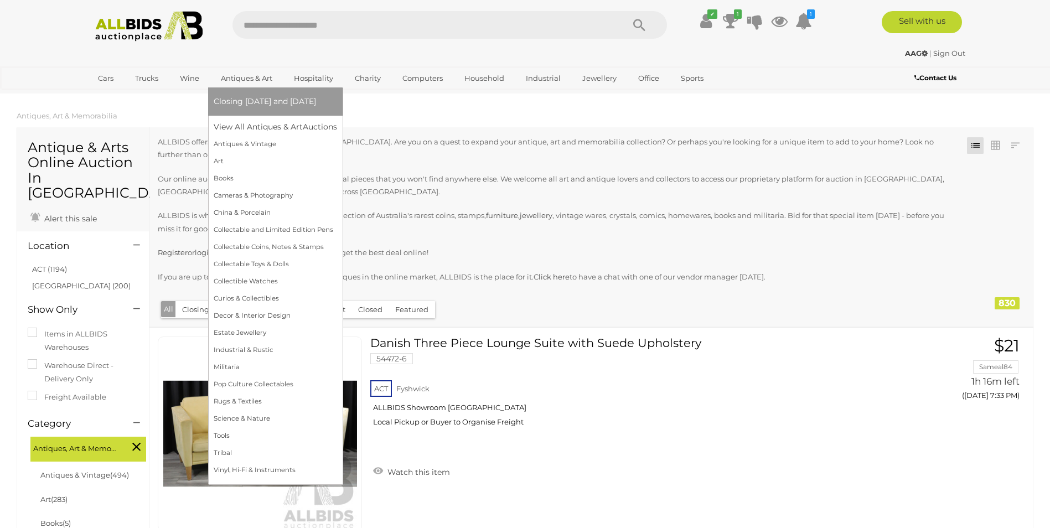
click at [264, 97] on span "Closing [DATE] and [DATE]" at bounding box center [265, 101] width 102 height 10
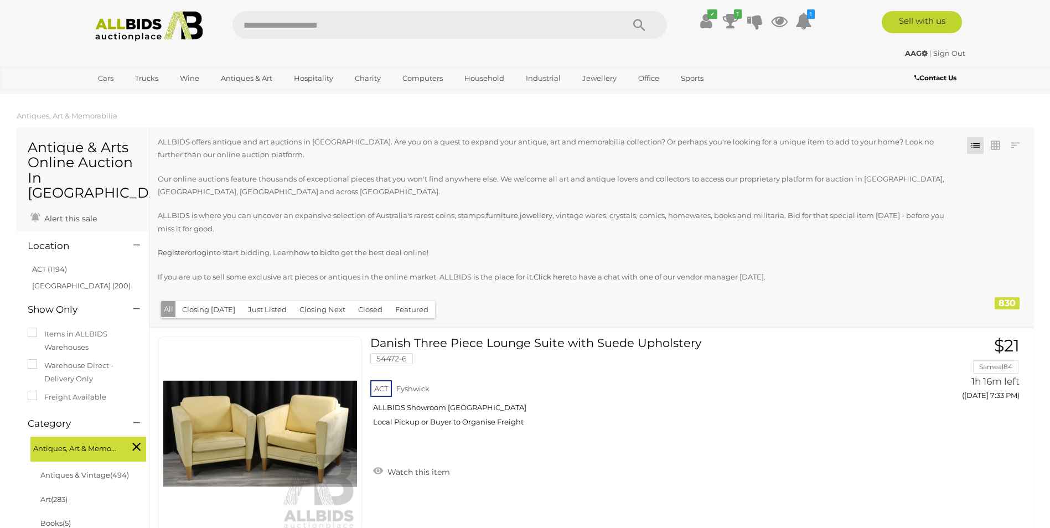
scroll to position [216, 0]
